Goal: Task Accomplishment & Management: Manage account settings

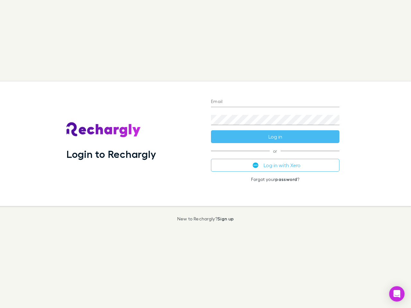
click at [206, 154] on div "Login to Rechargly" at bounding box center [133, 144] width 145 height 125
click at [275, 102] on input "Email" at bounding box center [275, 102] width 128 height 10
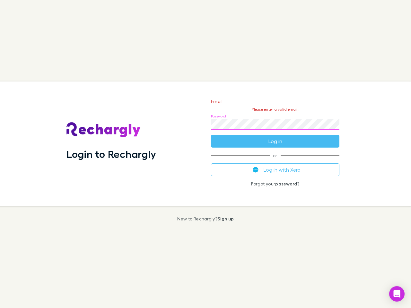
click at [275, 137] on form "Email Please enter a valid email. Password Log in" at bounding box center [275, 120] width 128 height 56
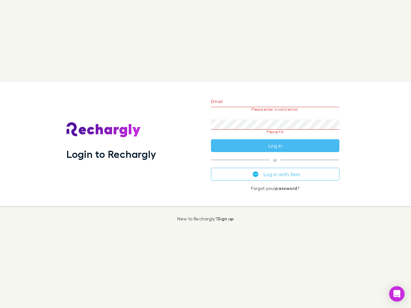
click at [275, 165] on div "Email Please enter a valid email. Password Please fill Log in or Log in with Xe…" at bounding box center [275, 144] width 139 height 125
click at [397, 294] on icon "Open Intercom Messenger" at bounding box center [397, 294] width 7 height 8
